Goal: Task Accomplishment & Management: Manage account settings

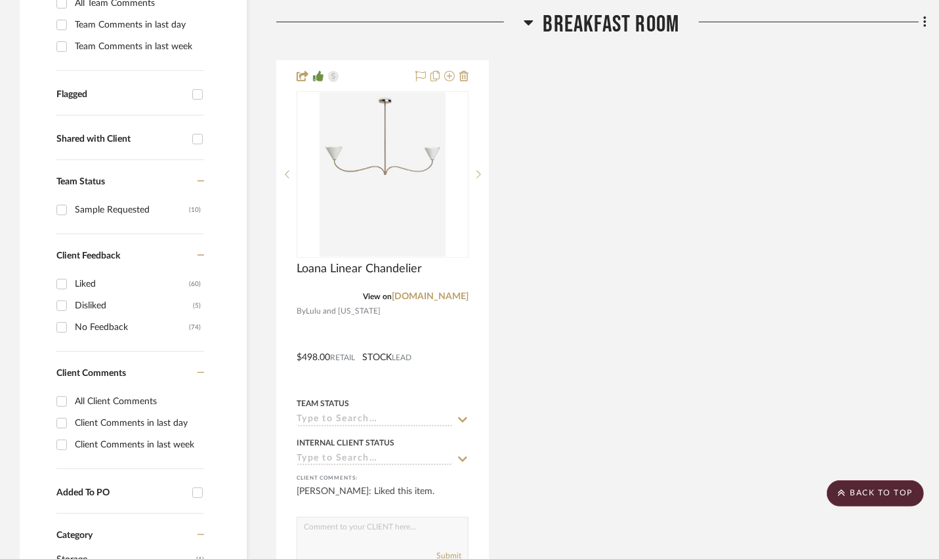
scroll to position [199, 0]
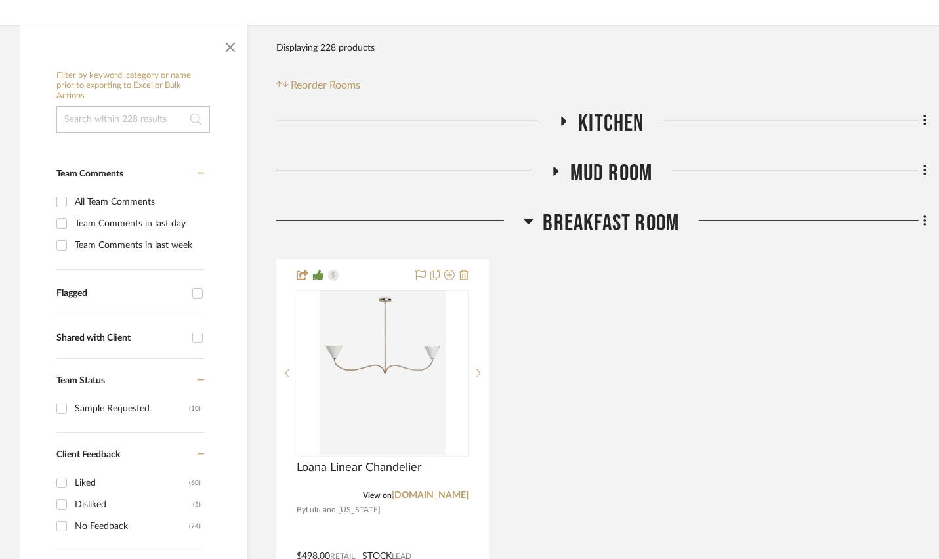
click at [599, 219] on span "Breakfast Room" at bounding box center [612, 223] width 137 height 28
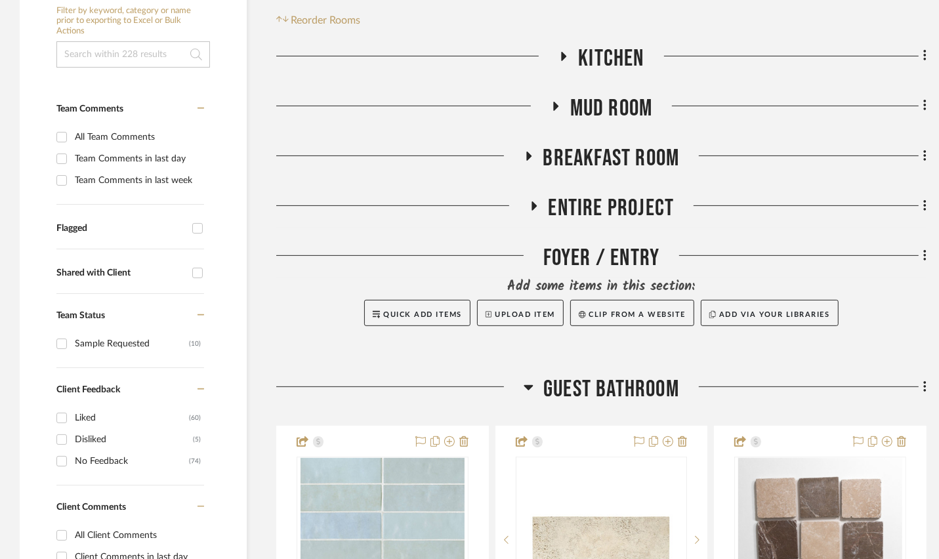
click at [592, 387] on span "Guest Bathroom" at bounding box center [612, 390] width 136 height 28
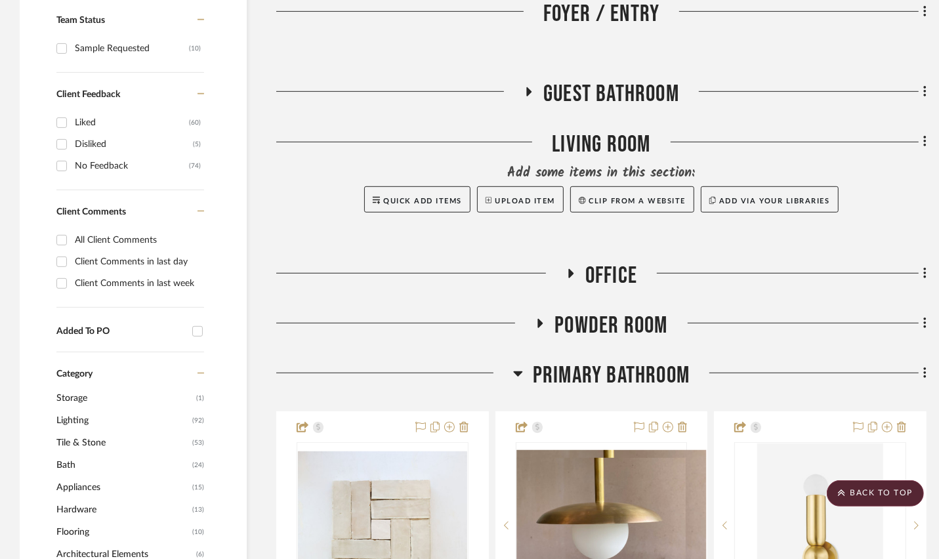
scroll to position [488, 0]
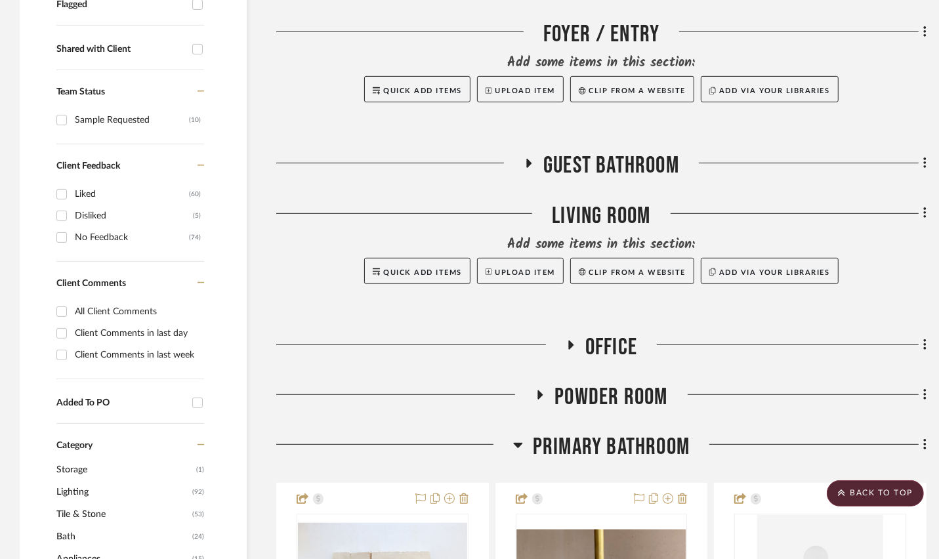
click at [584, 449] on span "Primary Bathroom" at bounding box center [611, 447] width 157 height 28
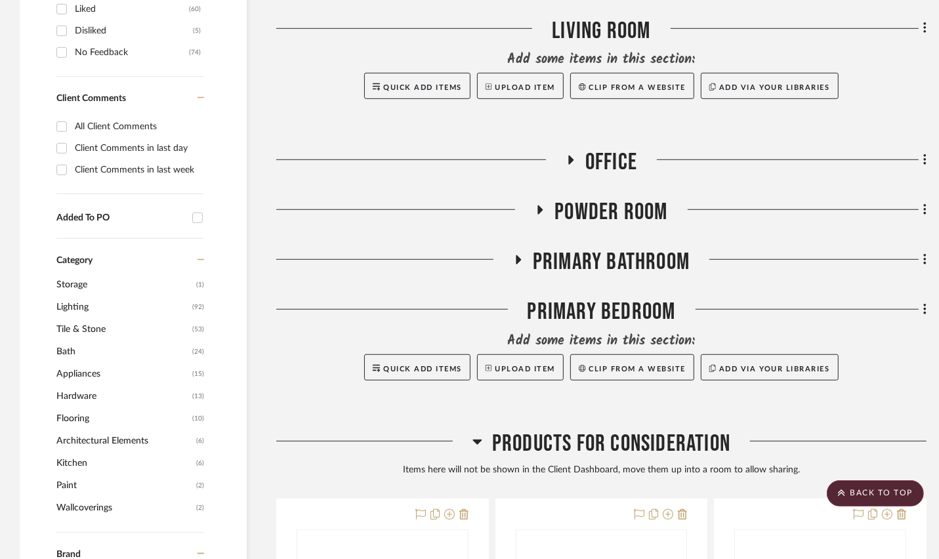
scroll to position [676, 0]
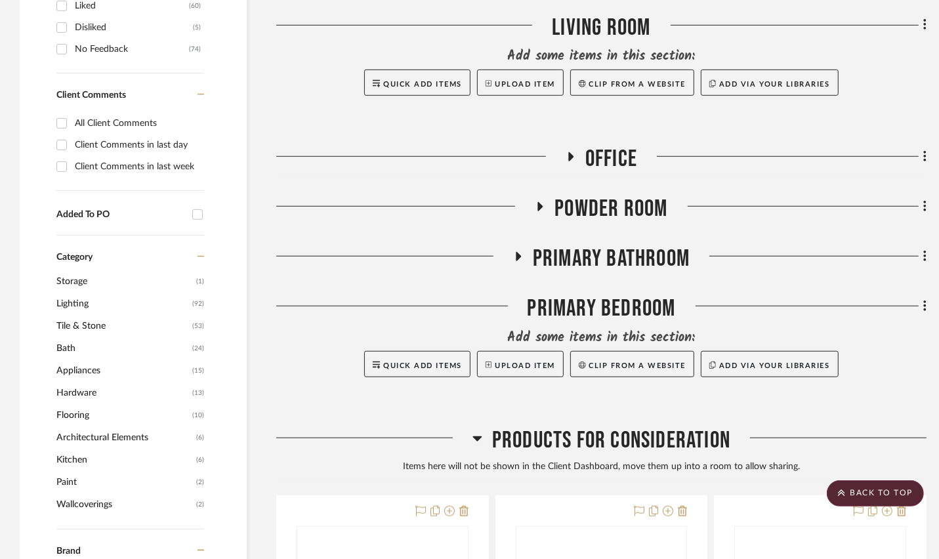
click at [582, 449] on span "Products For Consideration" at bounding box center [611, 441] width 238 height 28
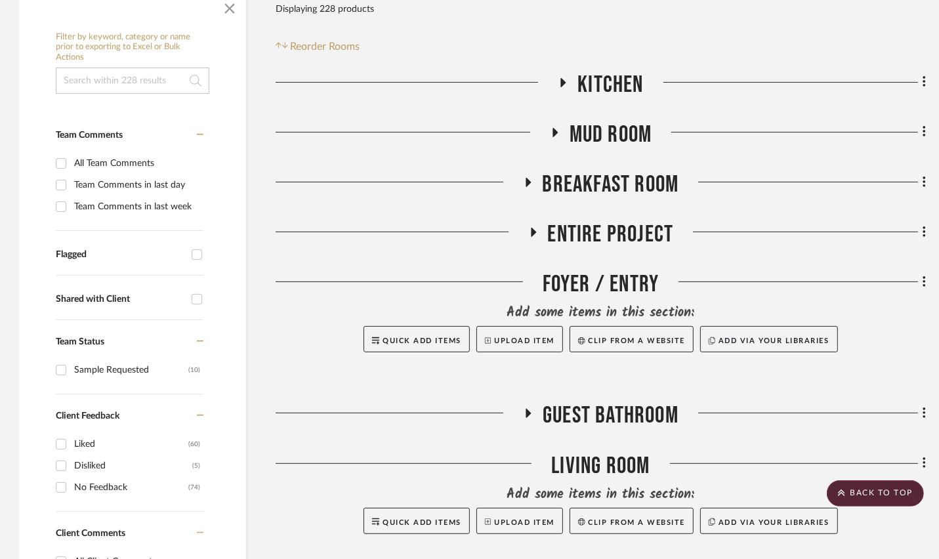
scroll to position [0, 1]
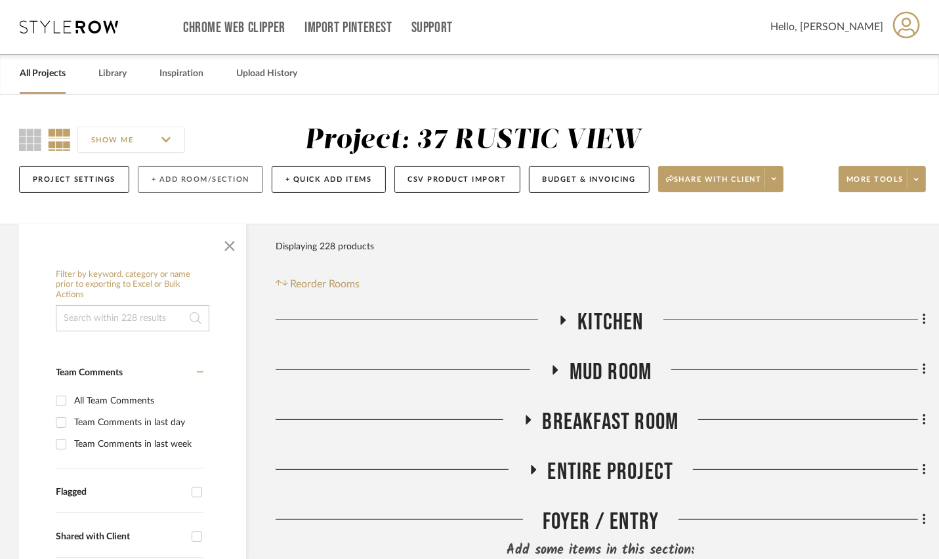
click at [181, 184] on button "+ Add Room/Section" at bounding box center [200, 179] width 125 height 27
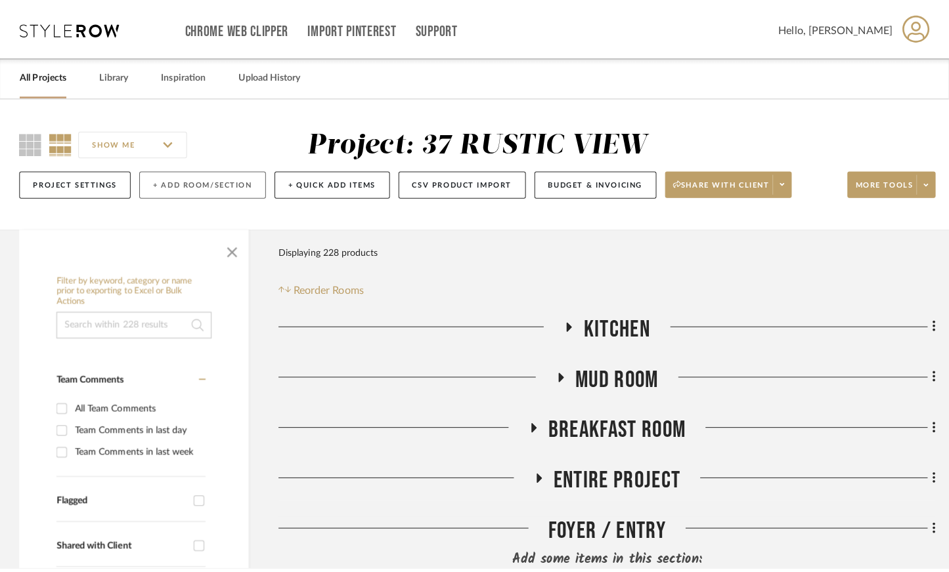
scroll to position [0, 0]
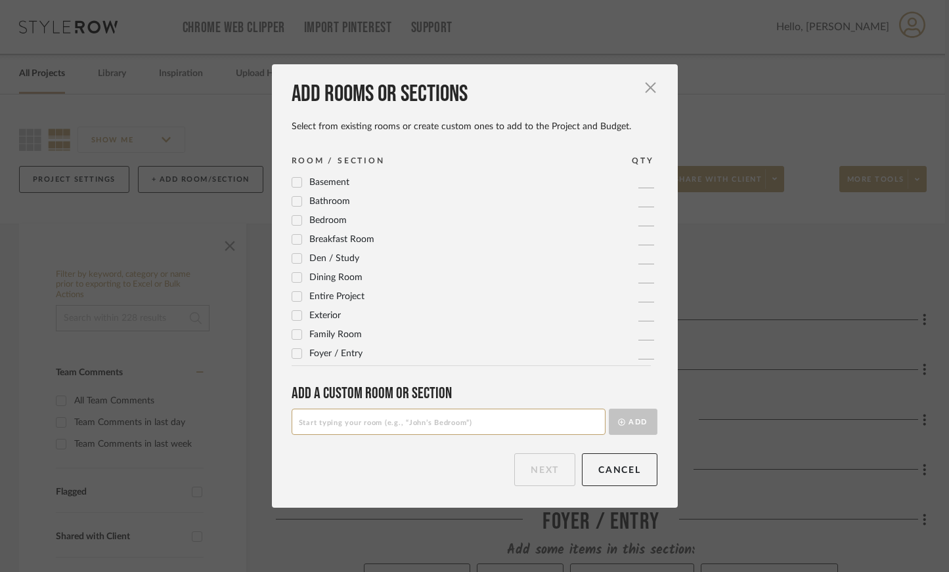
click at [334, 282] on span "Dining Room" at bounding box center [335, 277] width 53 height 9
click at [530, 475] on button "Next" at bounding box center [544, 470] width 61 height 33
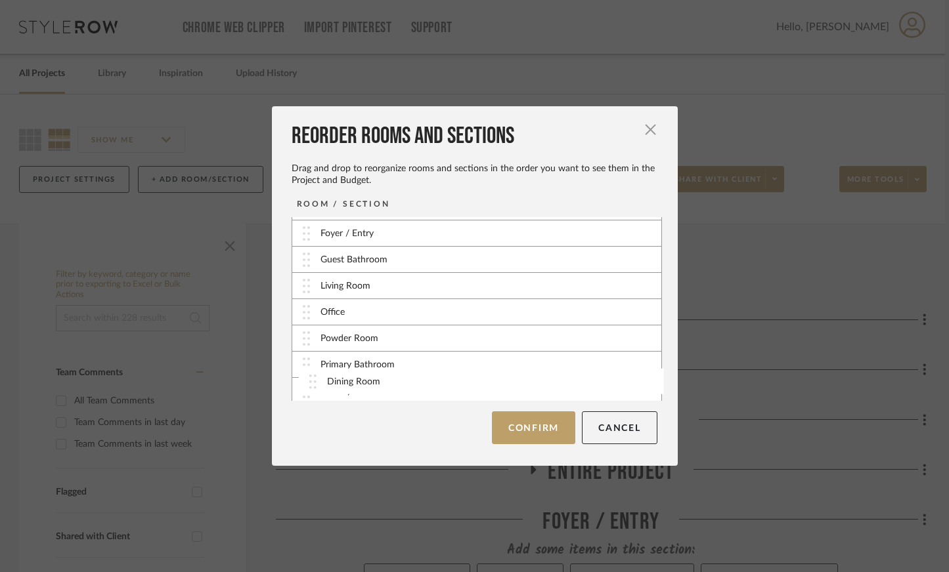
scroll to position [129, 0]
drag, startPoint x: 355, startPoint y: 390, endPoint x: 361, endPoint y: 311, distance: 79.0
click at [543, 427] on button "Confirm" at bounding box center [533, 428] width 83 height 33
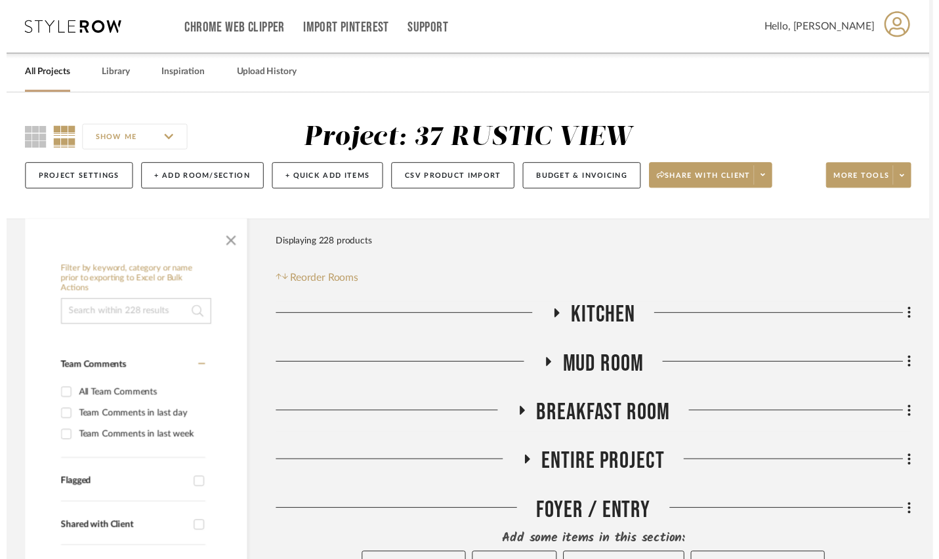
scroll to position [0, 1]
